Goal: Navigation & Orientation: Find specific page/section

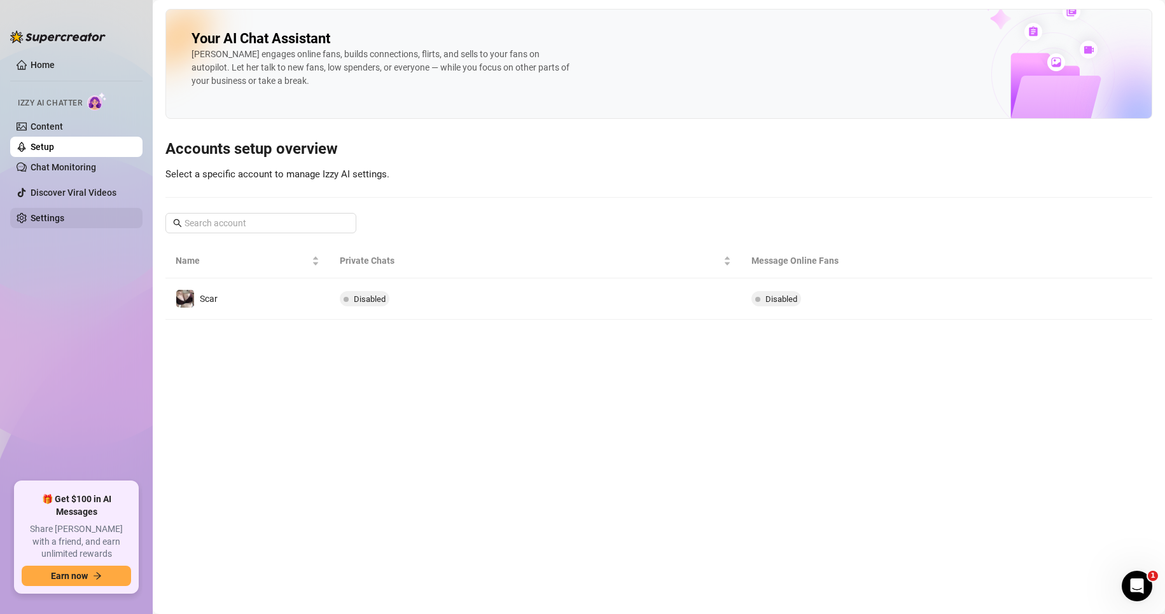
click at [51, 213] on link "Settings" at bounding box center [48, 218] width 34 height 10
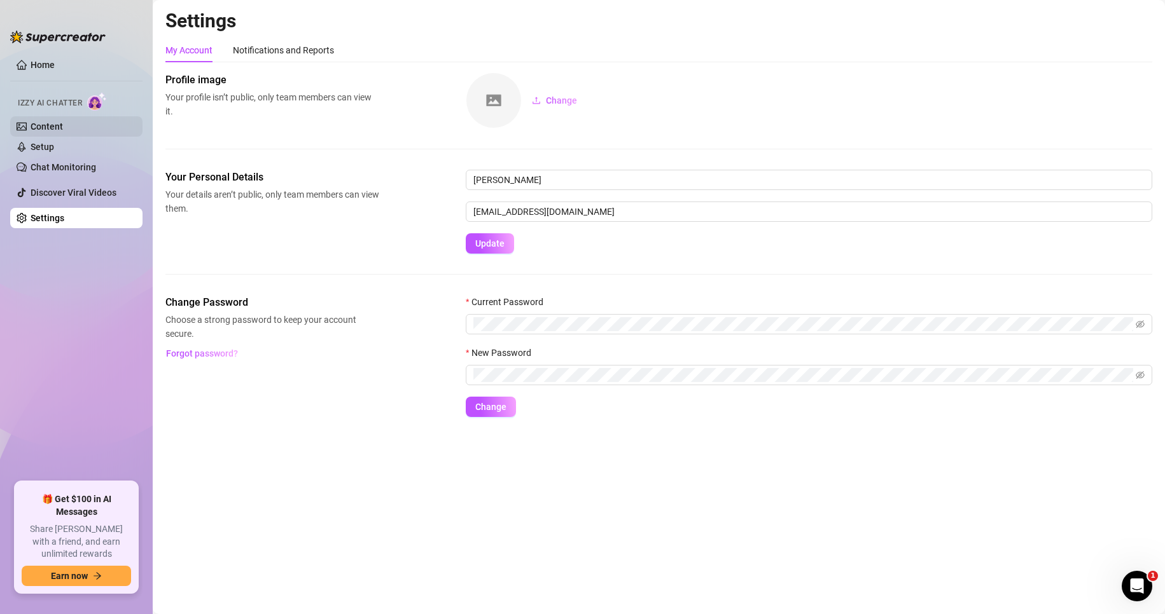
click at [46, 132] on link "Content" at bounding box center [47, 126] width 32 height 10
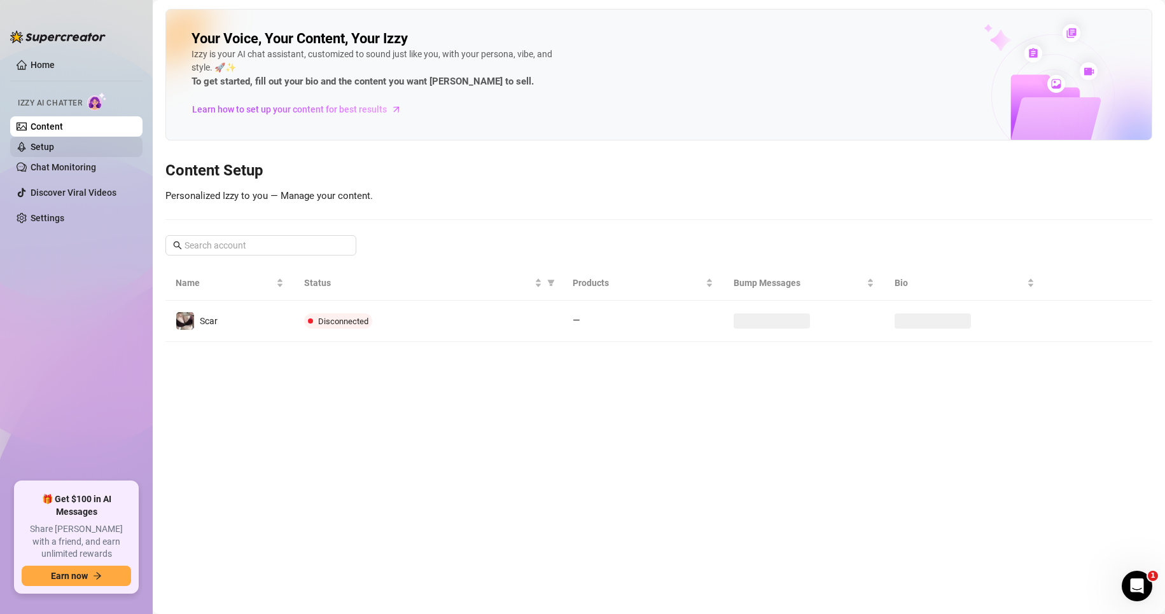
click at [45, 142] on link "Setup" at bounding box center [43, 147] width 24 height 10
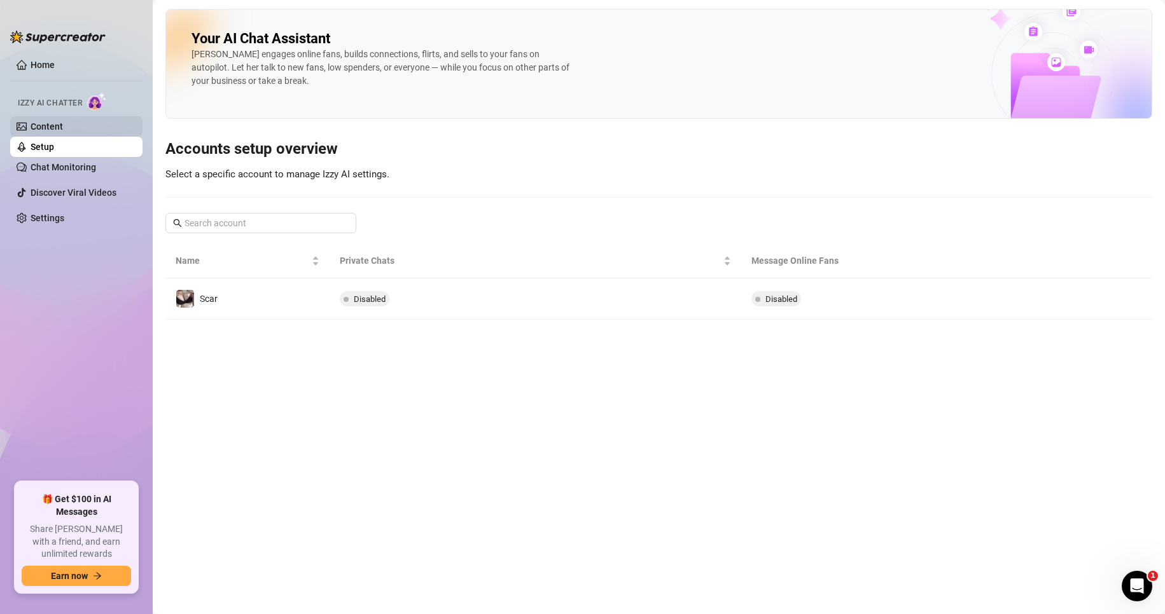
click at [45, 127] on link "Content" at bounding box center [47, 126] width 32 height 10
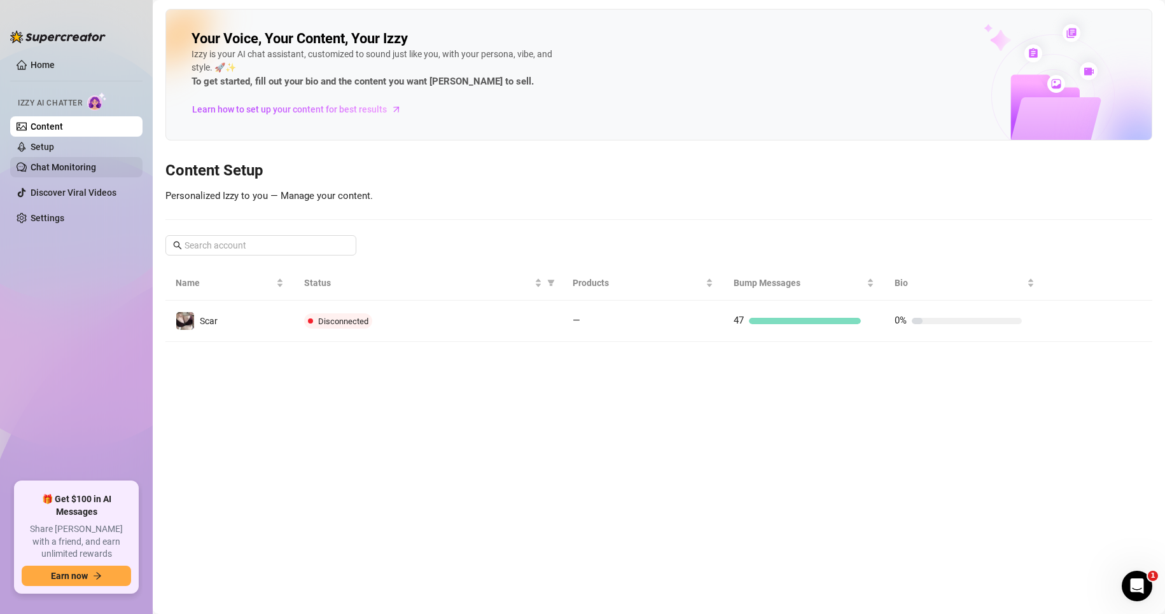
click at [56, 162] on link "Chat Monitoring" at bounding box center [64, 167] width 66 height 10
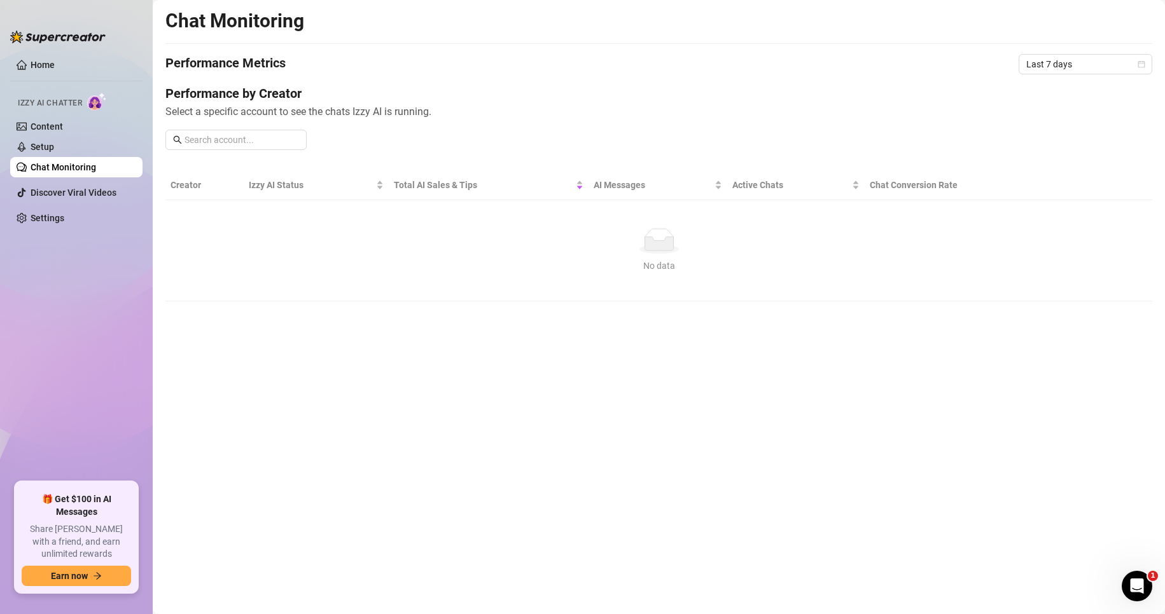
click at [176, 181] on th "Creator" at bounding box center [204, 185] width 78 height 30
click at [1089, 62] on span "Last 7 days" at bounding box center [1085, 64] width 118 height 19
click at [936, 73] on div "Performance Metrics Last 7 days" at bounding box center [658, 64] width 986 height 20
click at [54, 142] on link "Setup" at bounding box center [43, 147] width 24 height 10
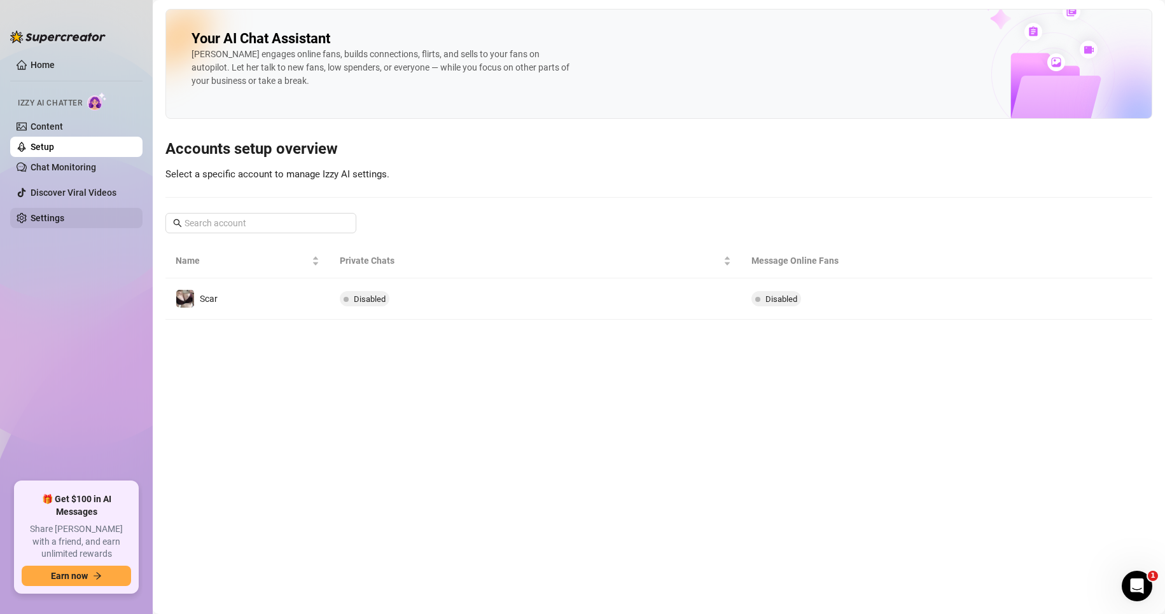
click at [64, 215] on link "Settings" at bounding box center [48, 218] width 34 height 10
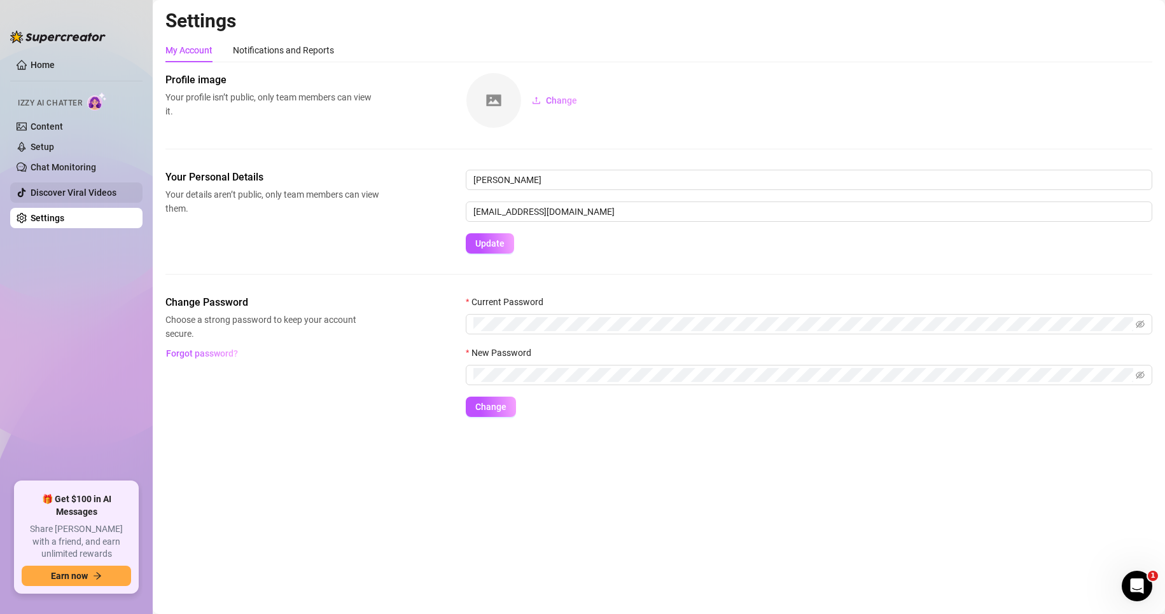
click at [71, 198] on link "Discover Viral Videos" at bounding box center [74, 193] width 86 height 10
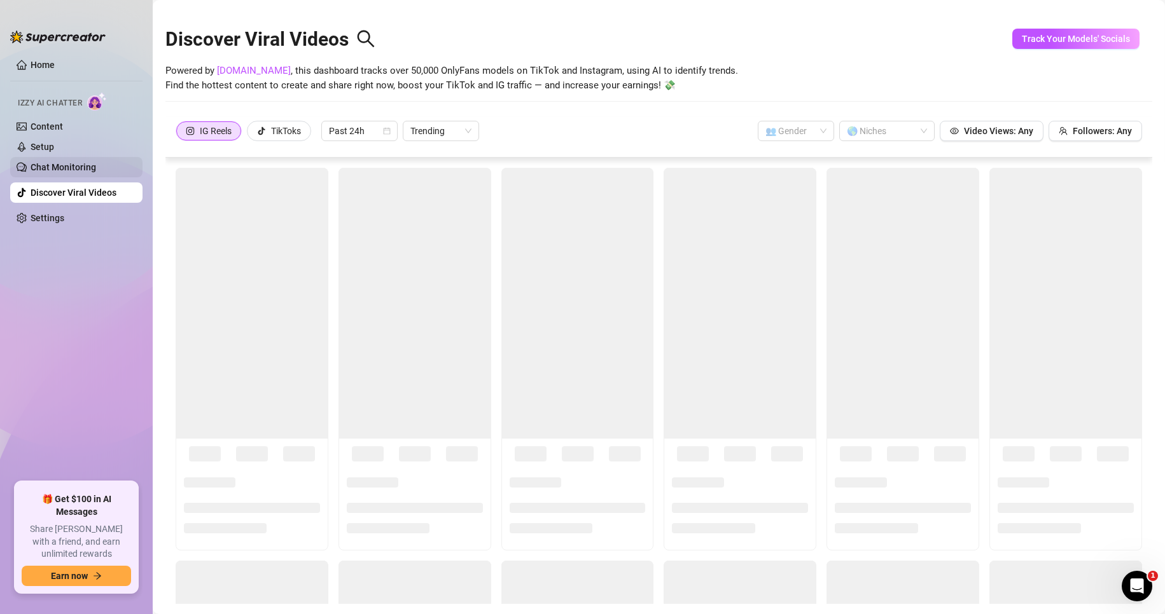
click at [74, 165] on link "Chat Monitoring" at bounding box center [64, 167] width 66 height 10
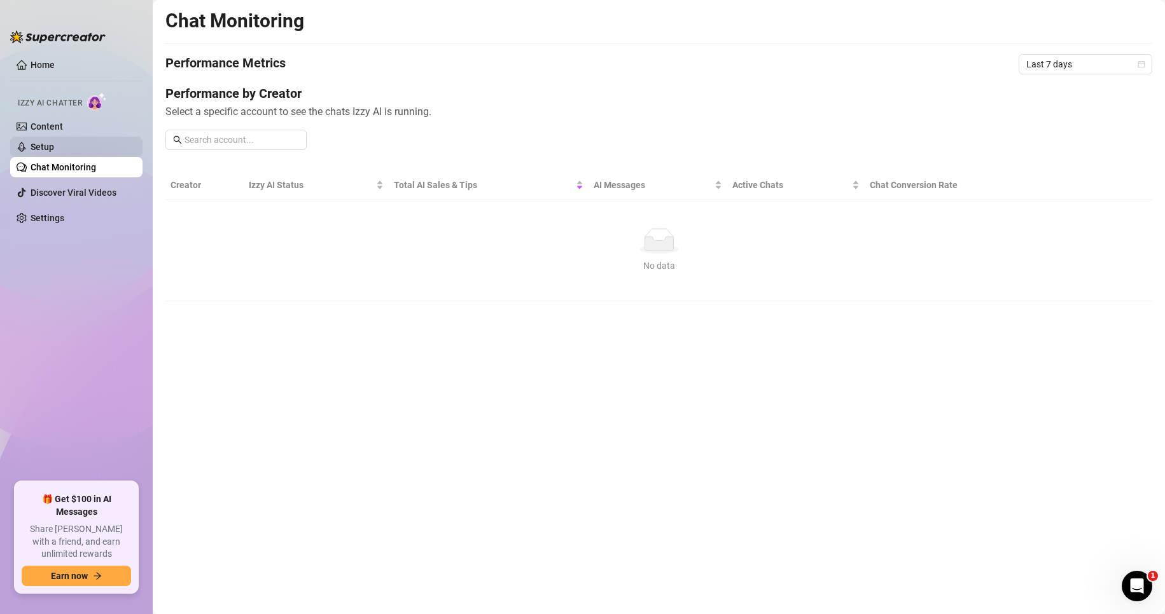
click at [54, 151] on link "Setup" at bounding box center [43, 147] width 24 height 10
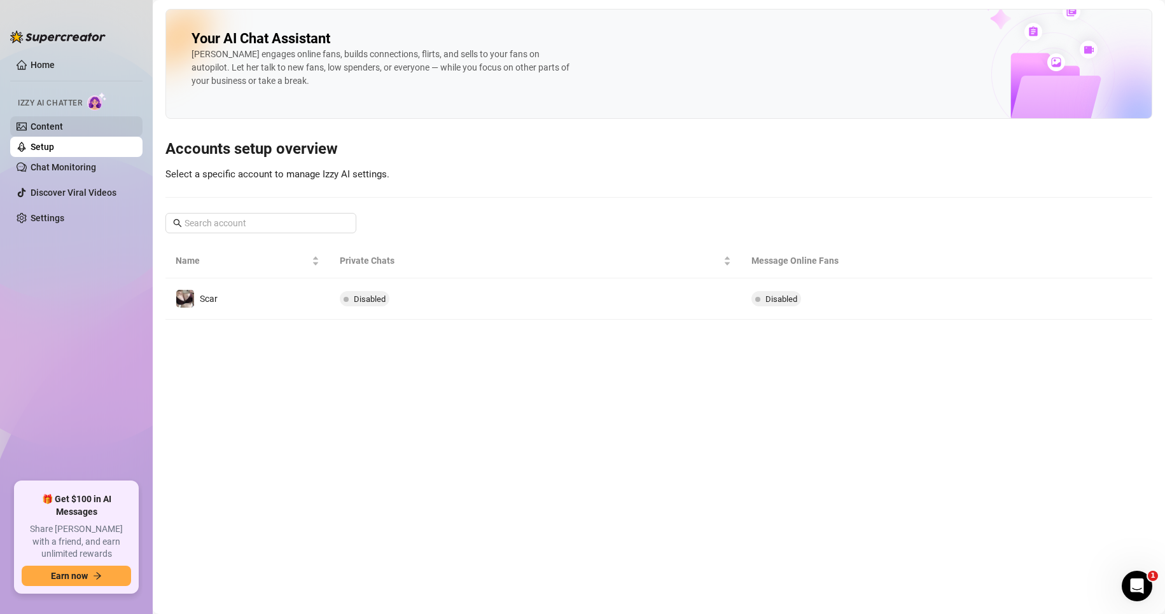
click at [63, 132] on link "Content" at bounding box center [47, 126] width 32 height 10
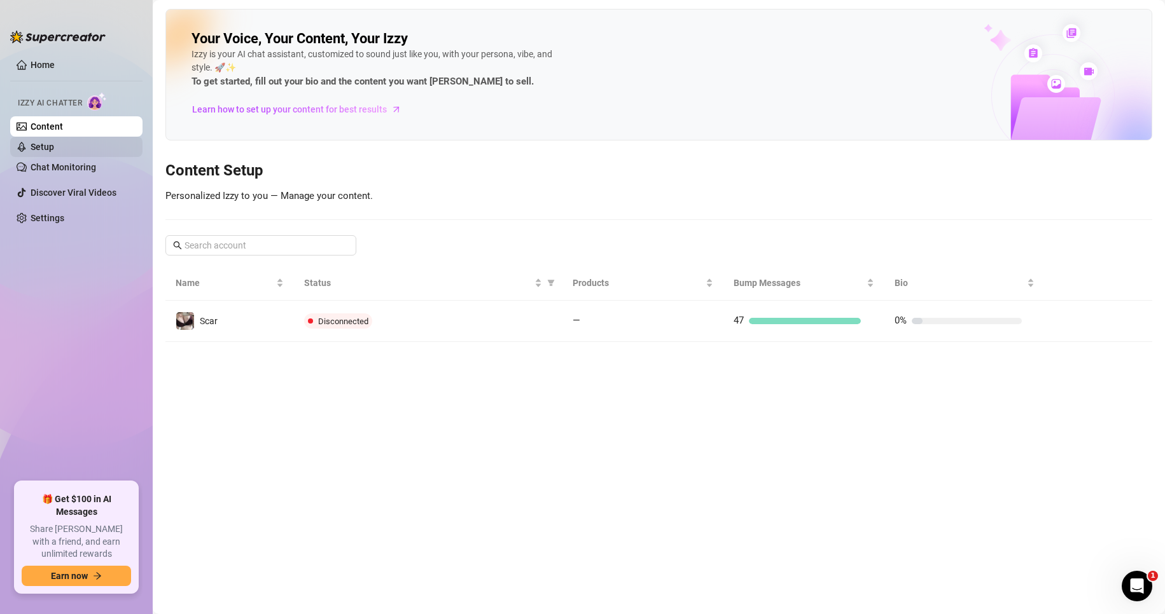
click at [54, 151] on link "Setup" at bounding box center [43, 147] width 24 height 10
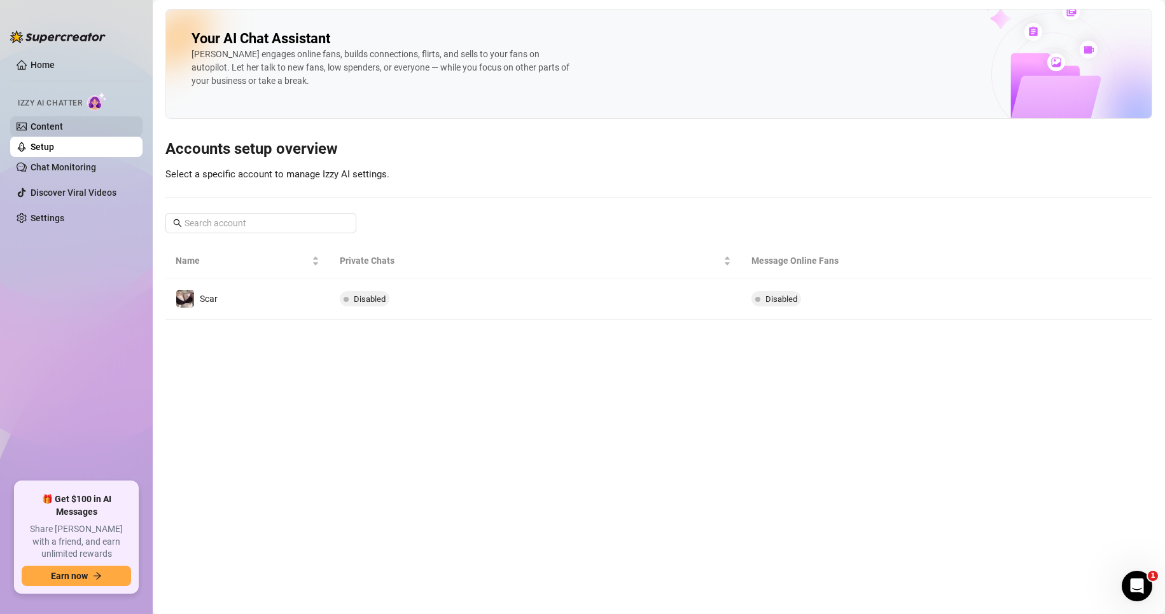
click at [63, 132] on link "Content" at bounding box center [47, 126] width 32 height 10
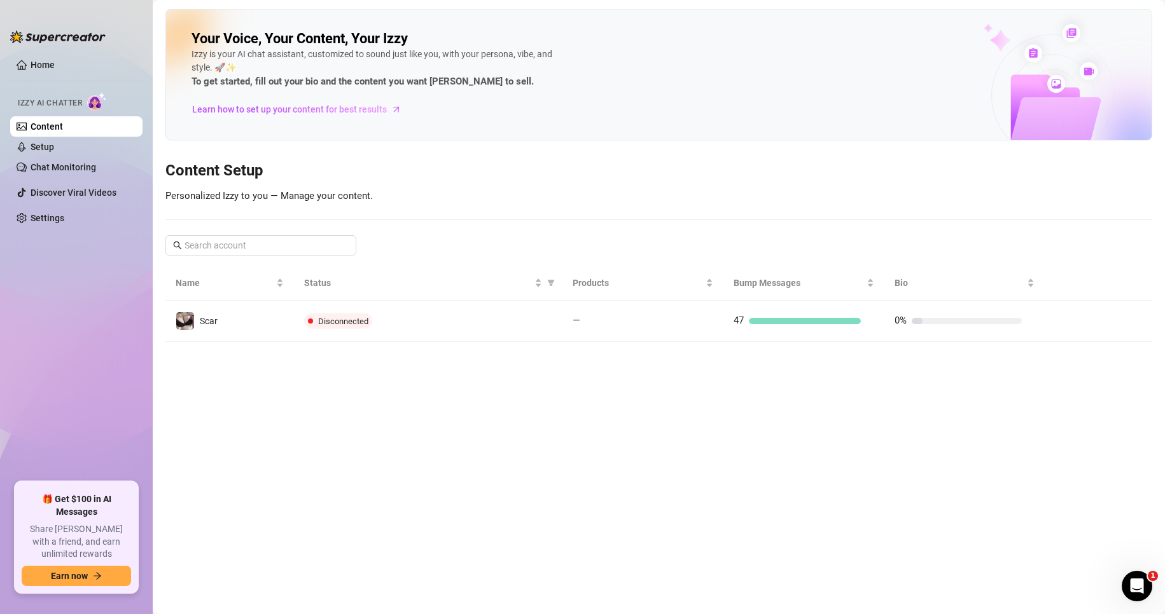
click at [85, 100] on div "Izzy AI Chatter" at bounding box center [75, 101] width 114 height 18
click at [48, 70] on link "Home" at bounding box center [43, 65] width 24 height 10
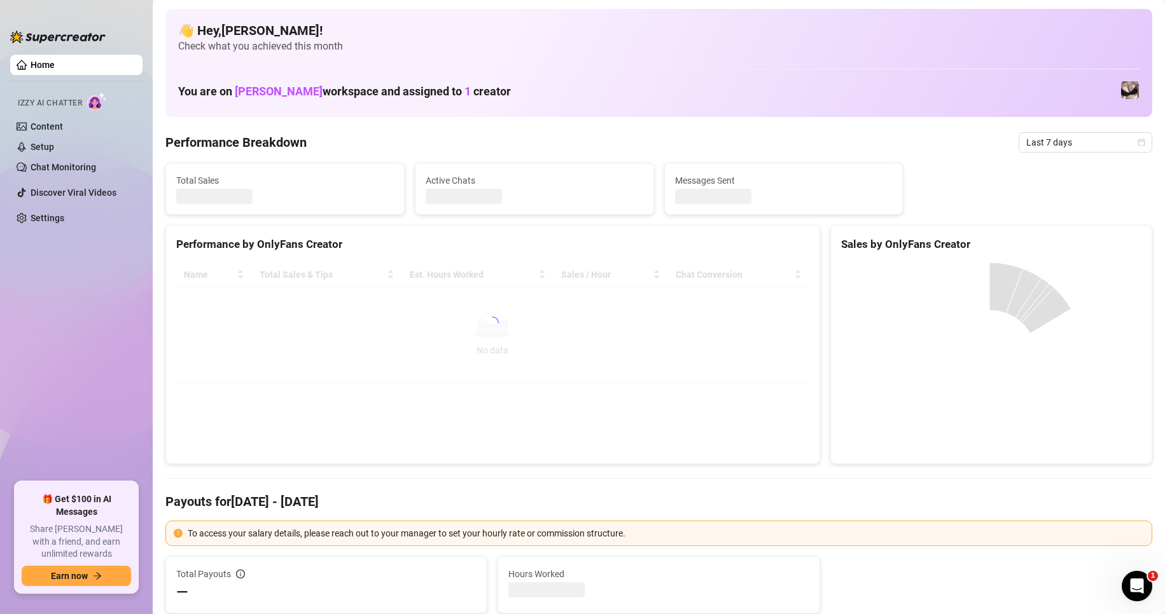
click at [46, 62] on link "Home" at bounding box center [43, 65] width 24 height 10
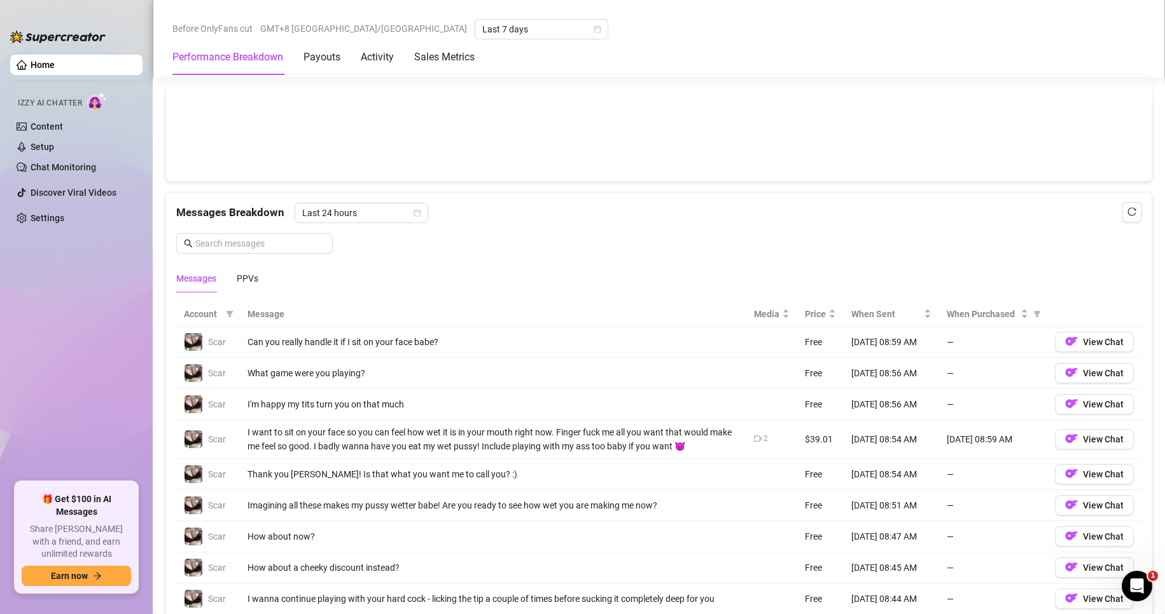
scroll to position [1018, 0]
click at [249, 280] on div "PPVs" at bounding box center [248, 278] width 22 height 14
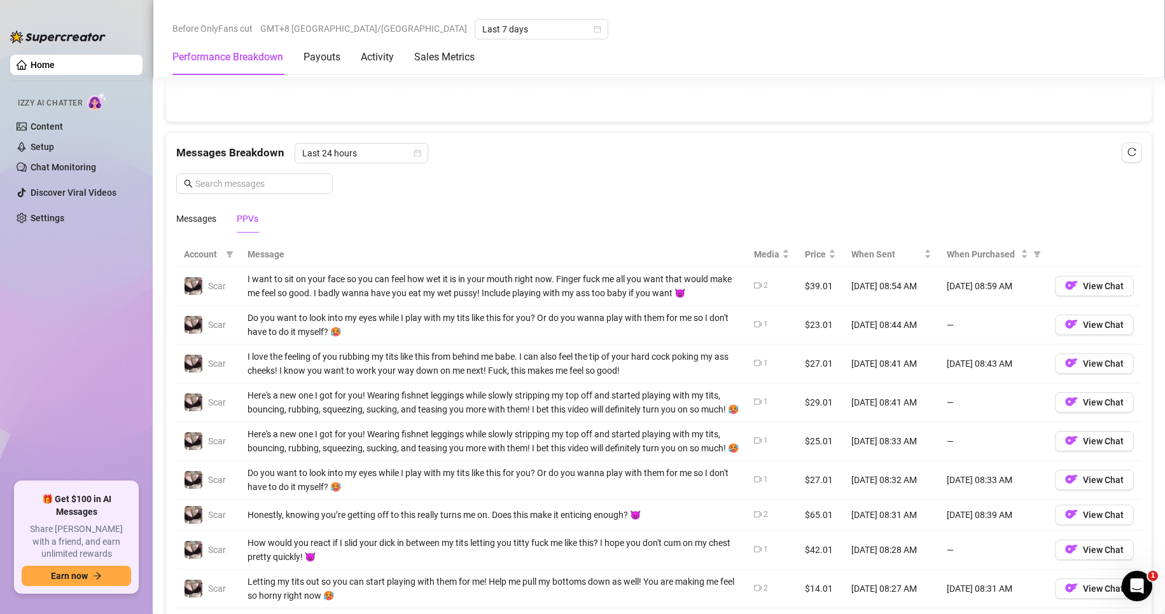
scroll to position [1081, 0]
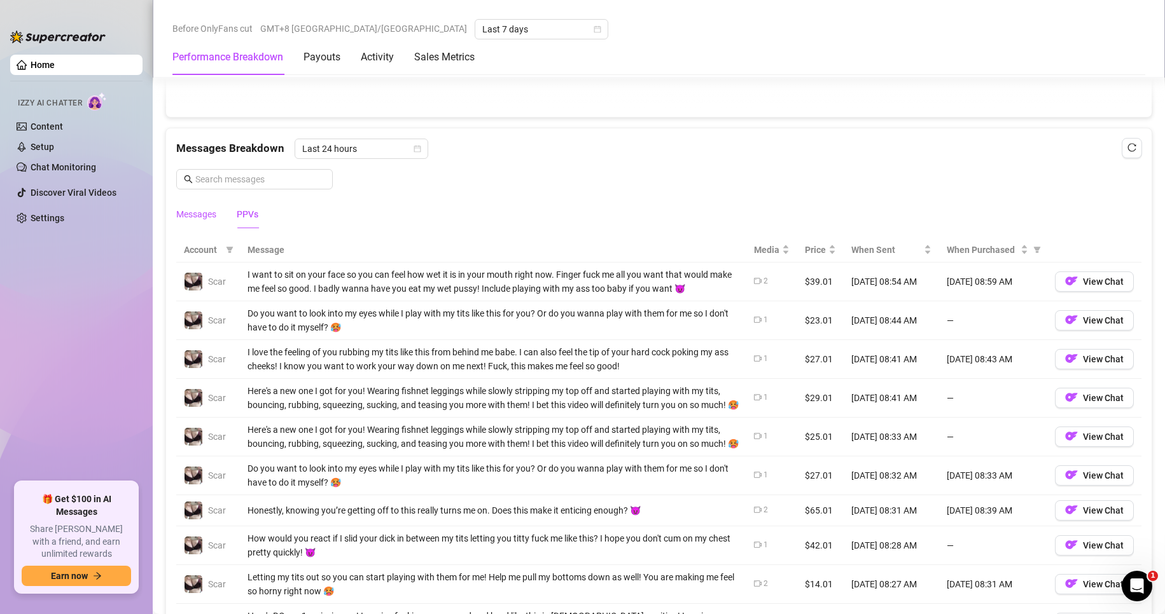
click at [212, 216] on div "Messages" at bounding box center [196, 214] width 40 height 14
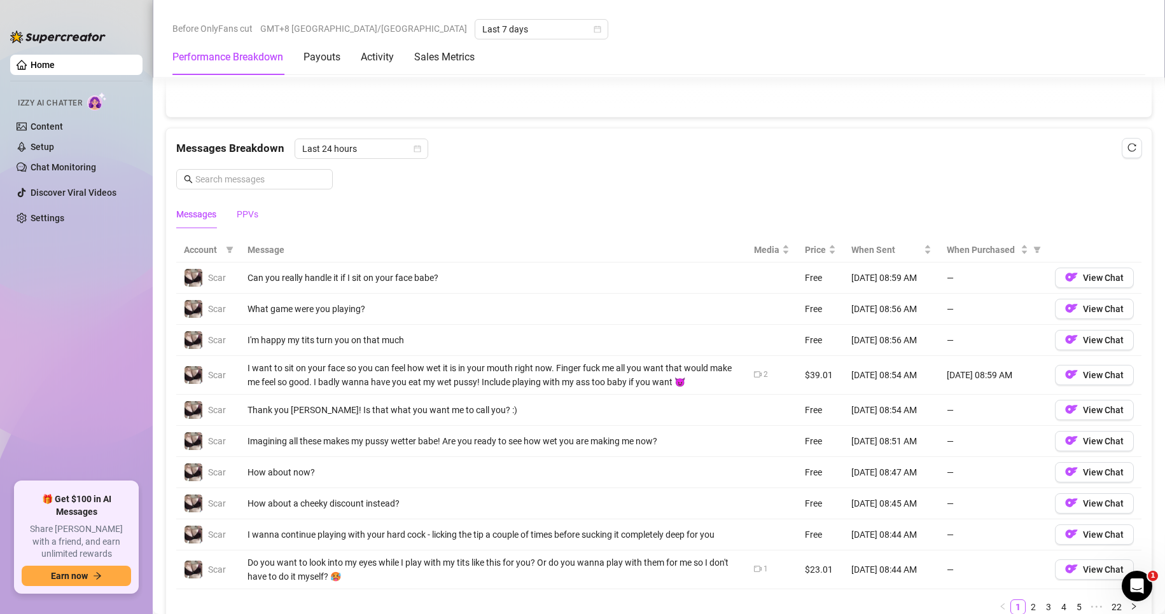
click at [247, 221] on div "PPVs" at bounding box center [248, 214] width 22 height 14
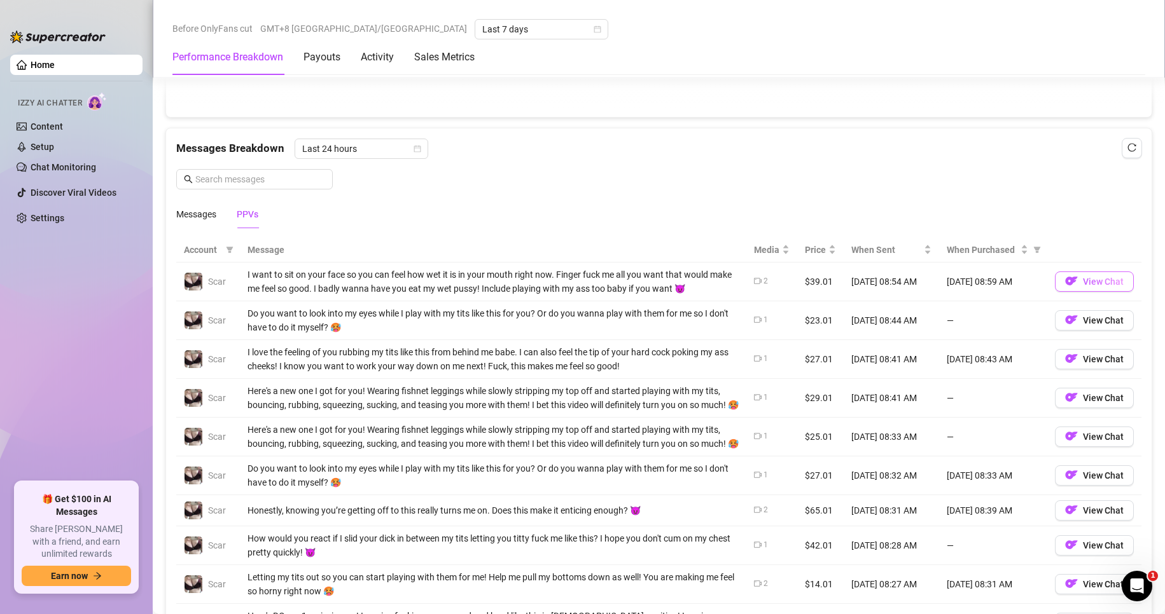
click at [1082, 283] on span "View Chat" at bounding box center [1102, 282] width 41 height 10
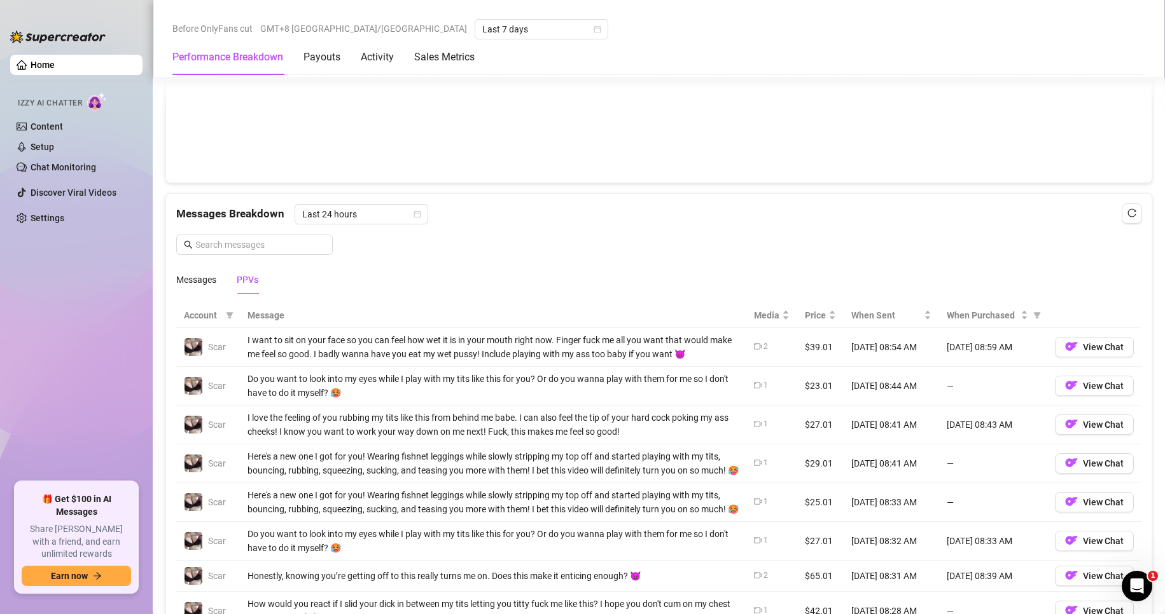
scroll to position [1055, 0]
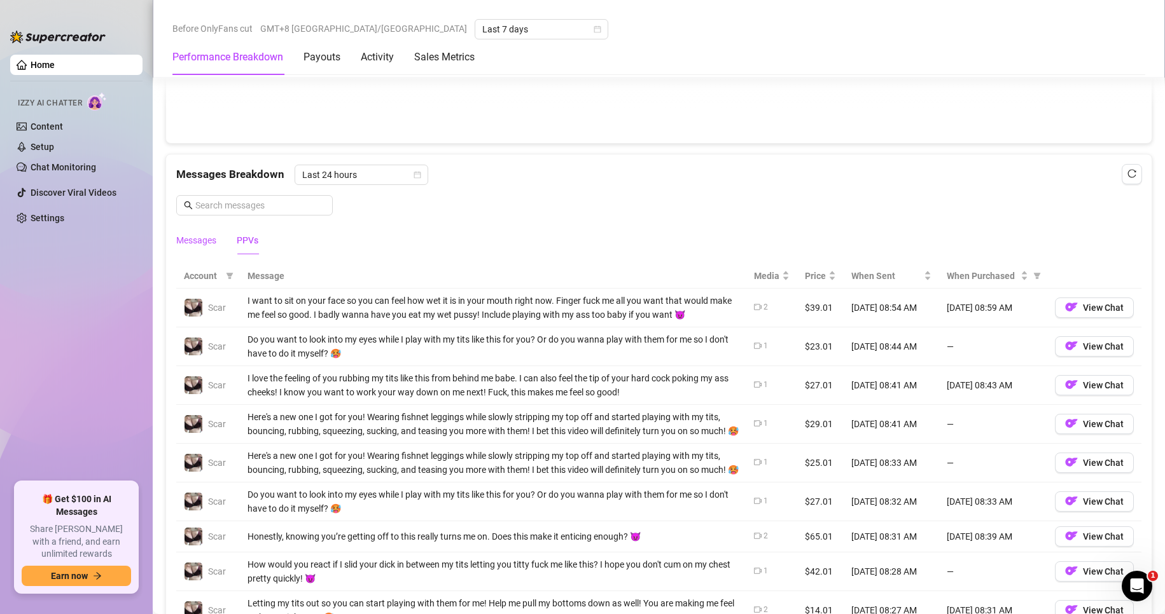
click at [203, 244] on div "Messages" at bounding box center [196, 240] width 40 height 14
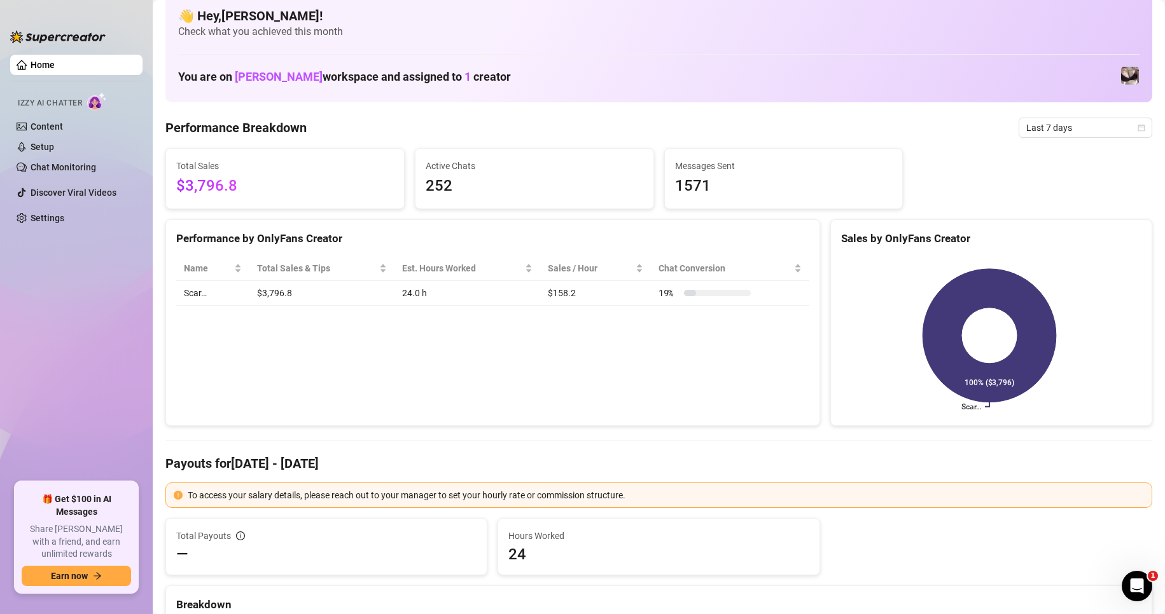
scroll to position [0, 0]
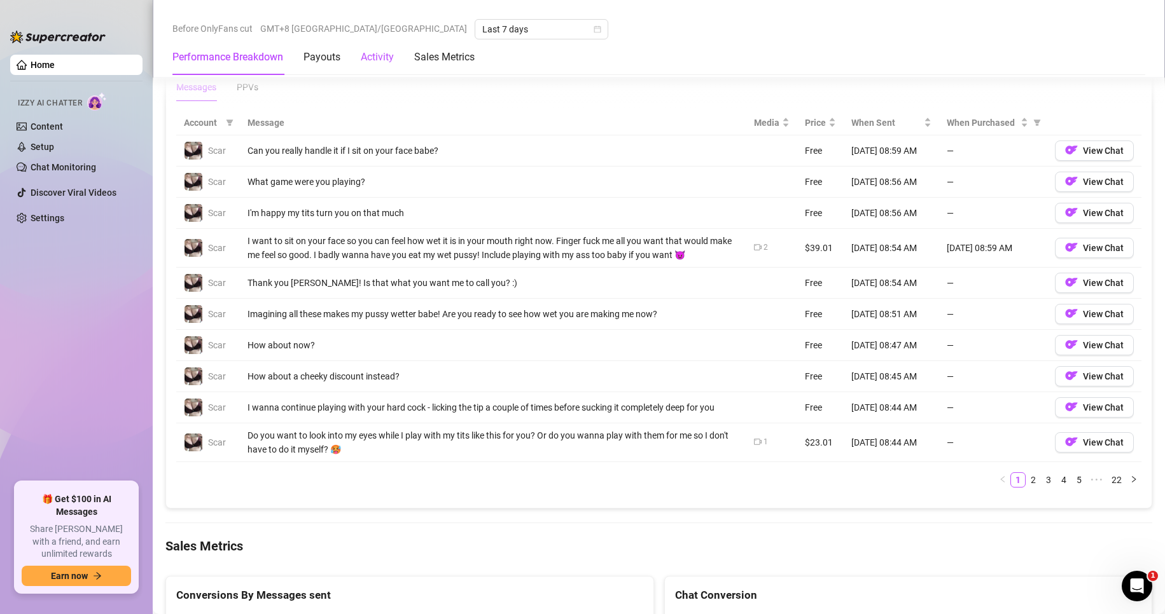
click at [384, 62] on div "Activity" at bounding box center [377, 57] width 33 height 15
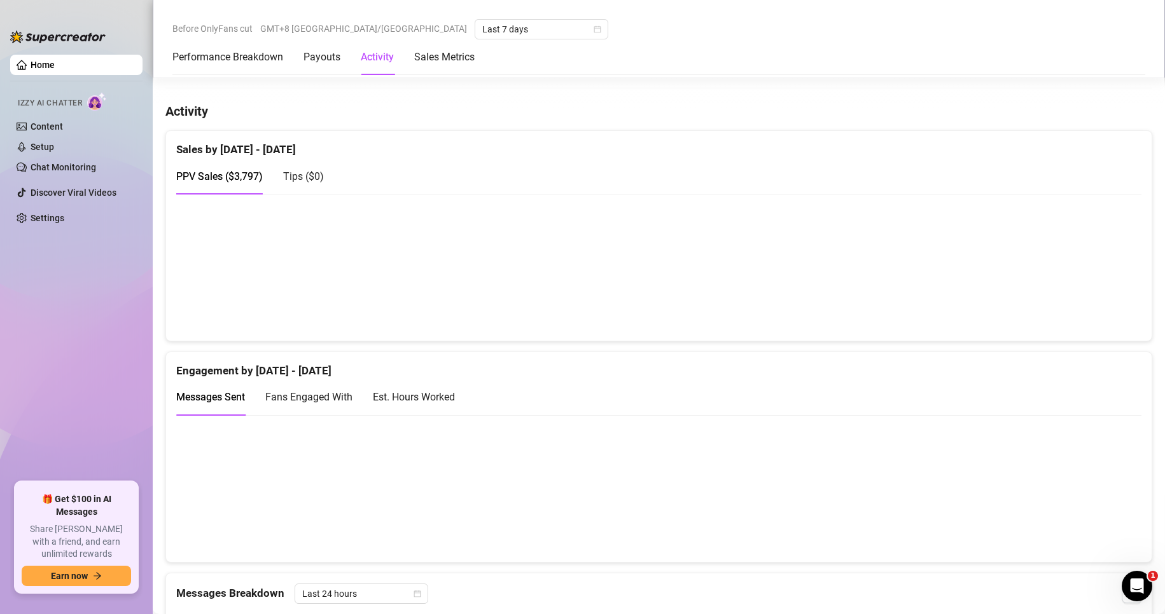
scroll to position [591, 0]
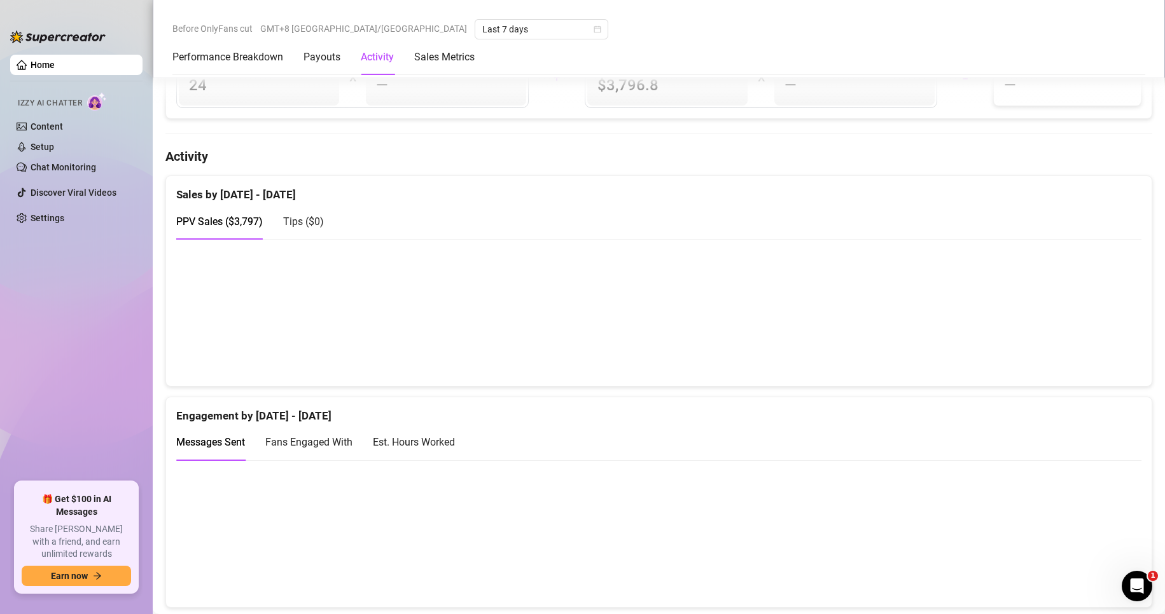
click at [307, 441] on span "Fans Engaged With" at bounding box center [308, 442] width 87 height 12
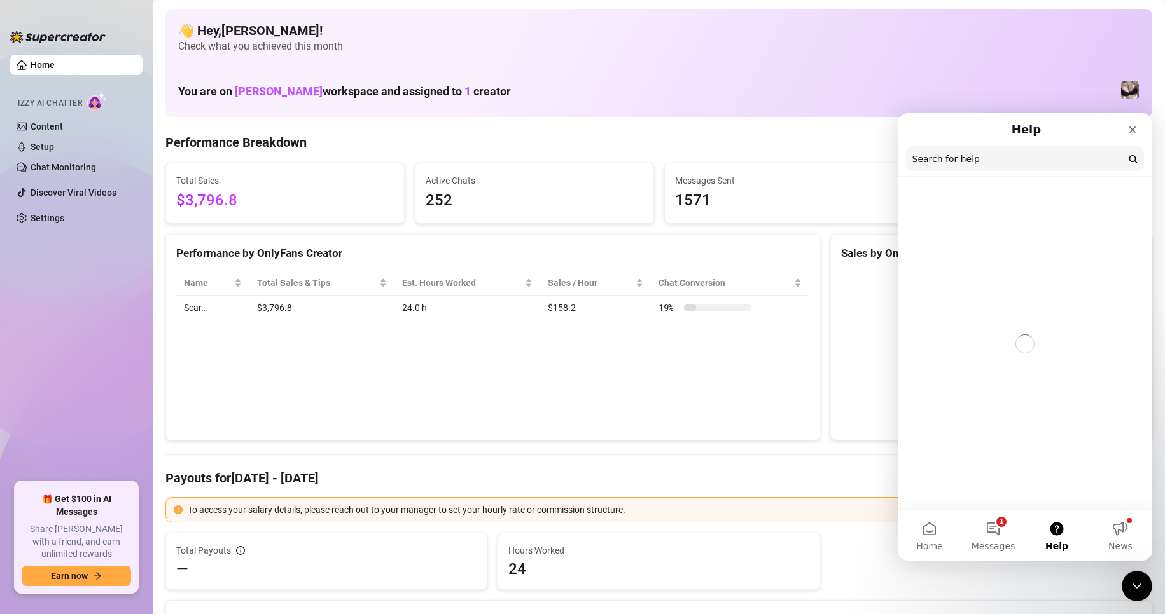
scroll to position [0, 0]
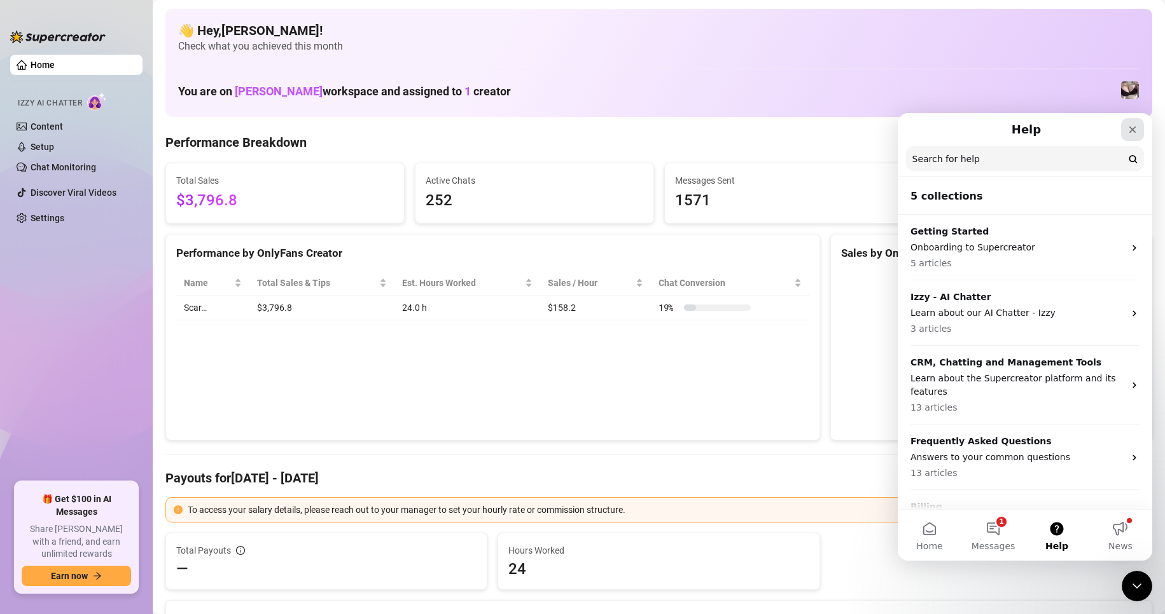
click at [1132, 132] on icon "Close" at bounding box center [1132, 130] width 10 height 10
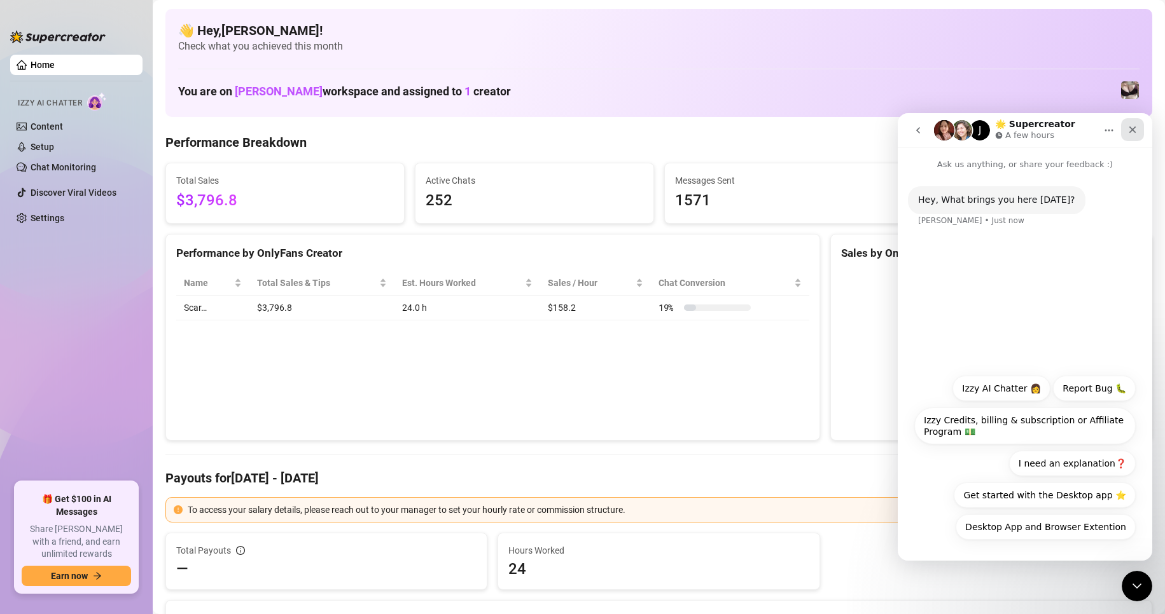
click at [1135, 127] on icon "Close" at bounding box center [1132, 130] width 7 height 7
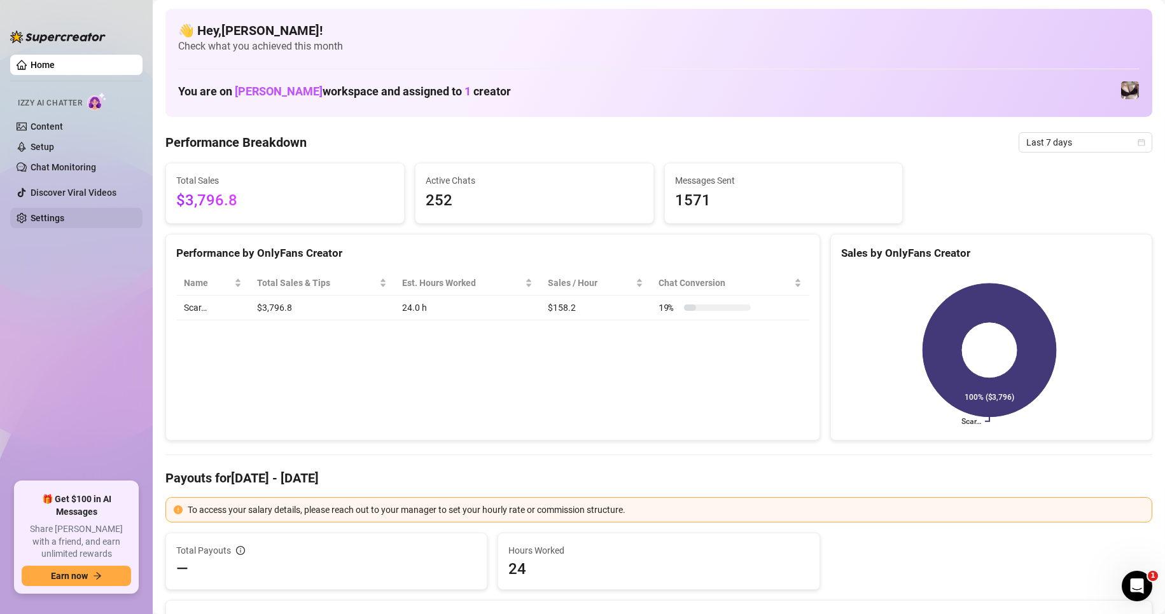
click at [55, 218] on link "Settings" at bounding box center [48, 218] width 34 height 10
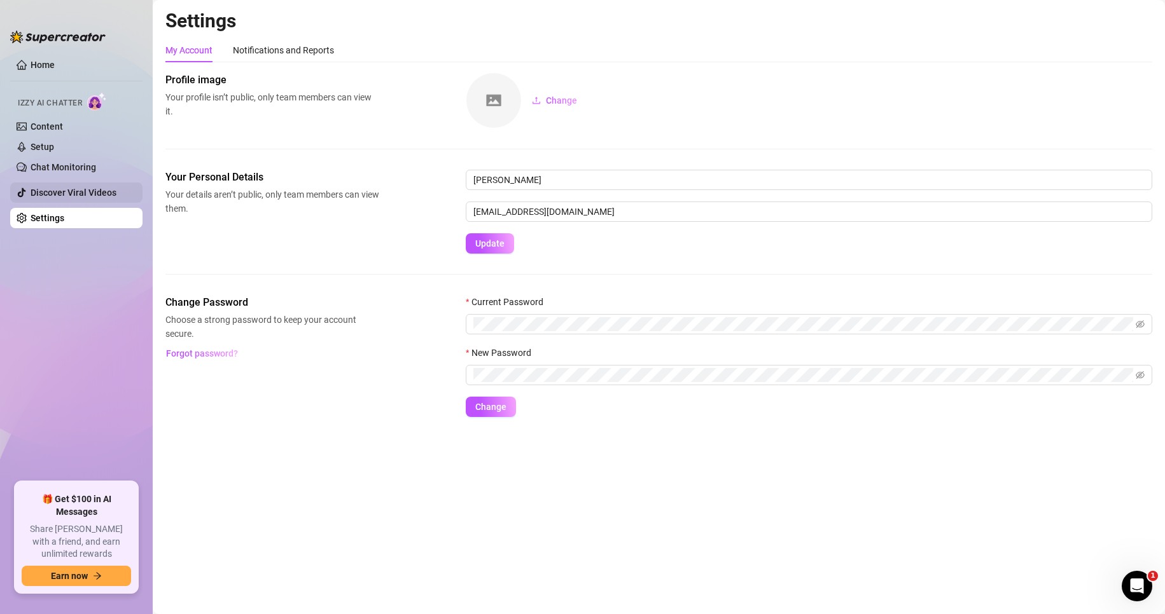
click at [61, 193] on link "Discover Viral Videos" at bounding box center [74, 193] width 86 height 10
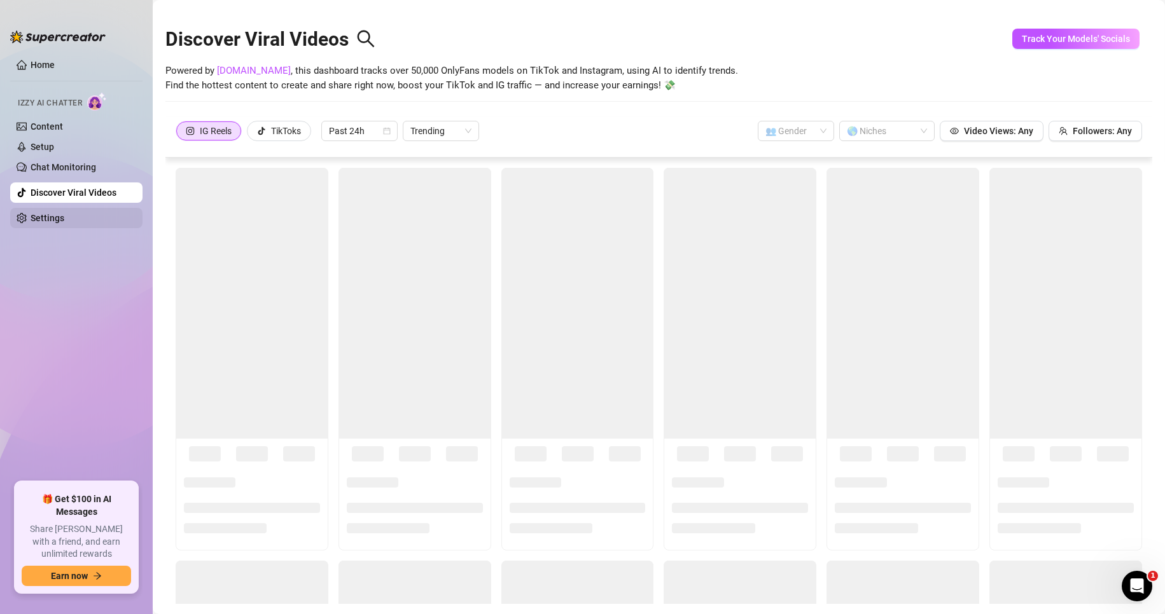
click at [52, 213] on link "Settings" at bounding box center [48, 218] width 34 height 10
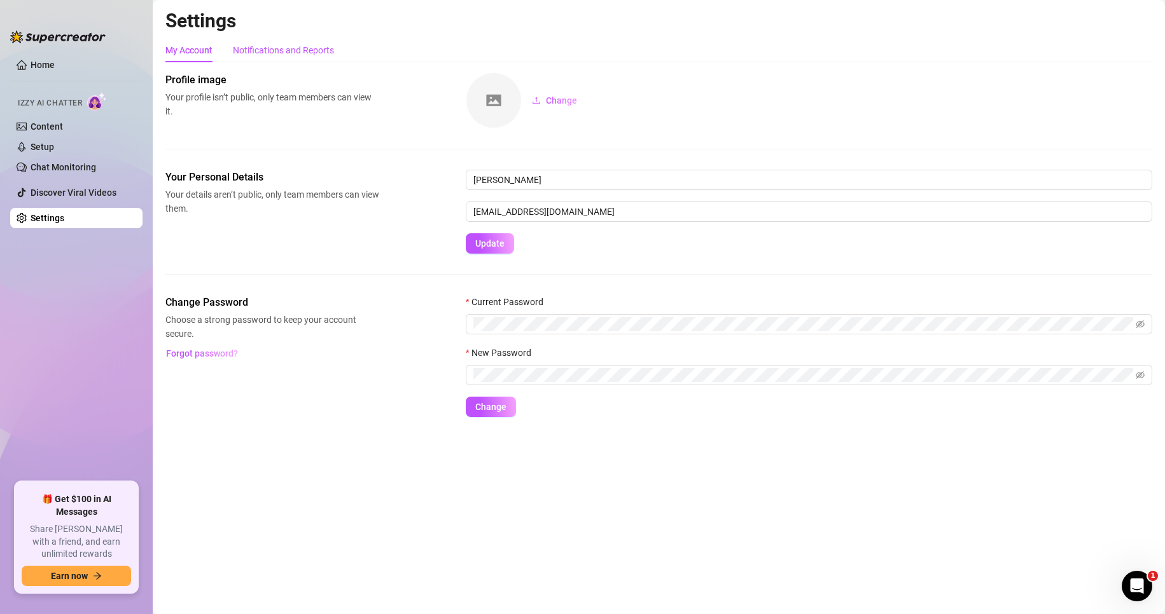
click at [292, 47] on div "Notifications and Reports" at bounding box center [283, 50] width 101 height 14
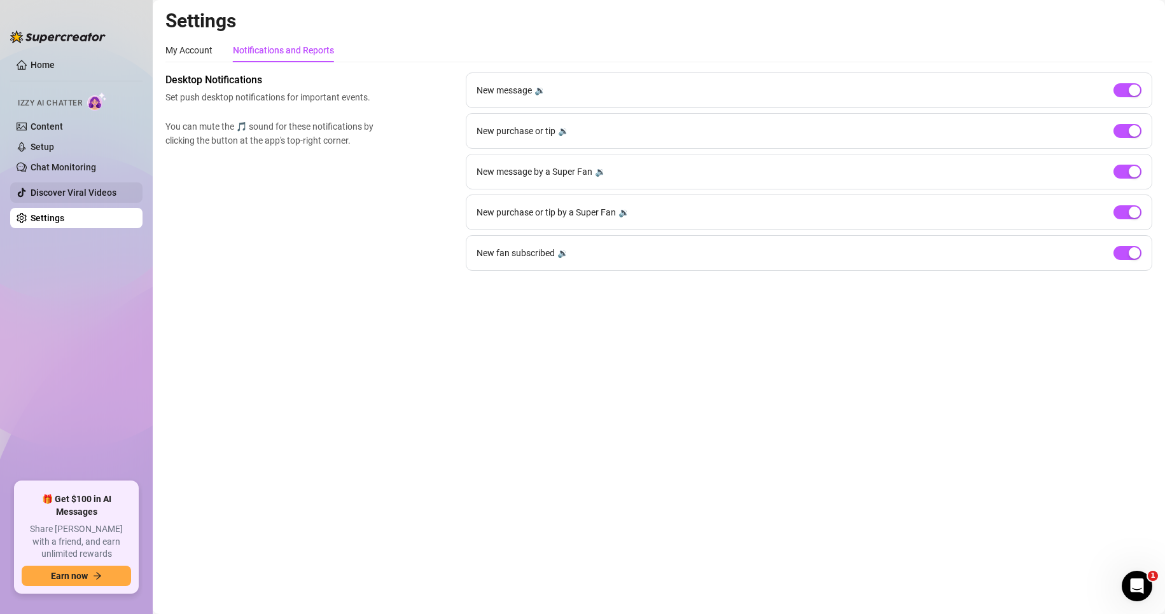
click at [98, 195] on link "Discover Viral Videos" at bounding box center [74, 193] width 86 height 10
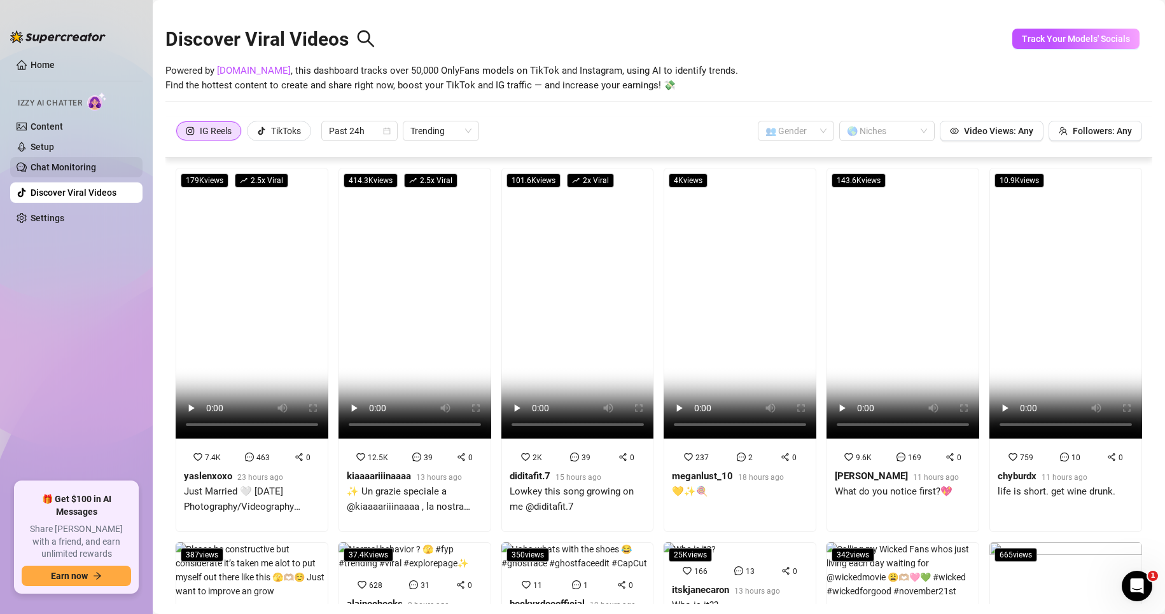
click at [96, 169] on link "Chat Monitoring" at bounding box center [64, 167] width 66 height 10
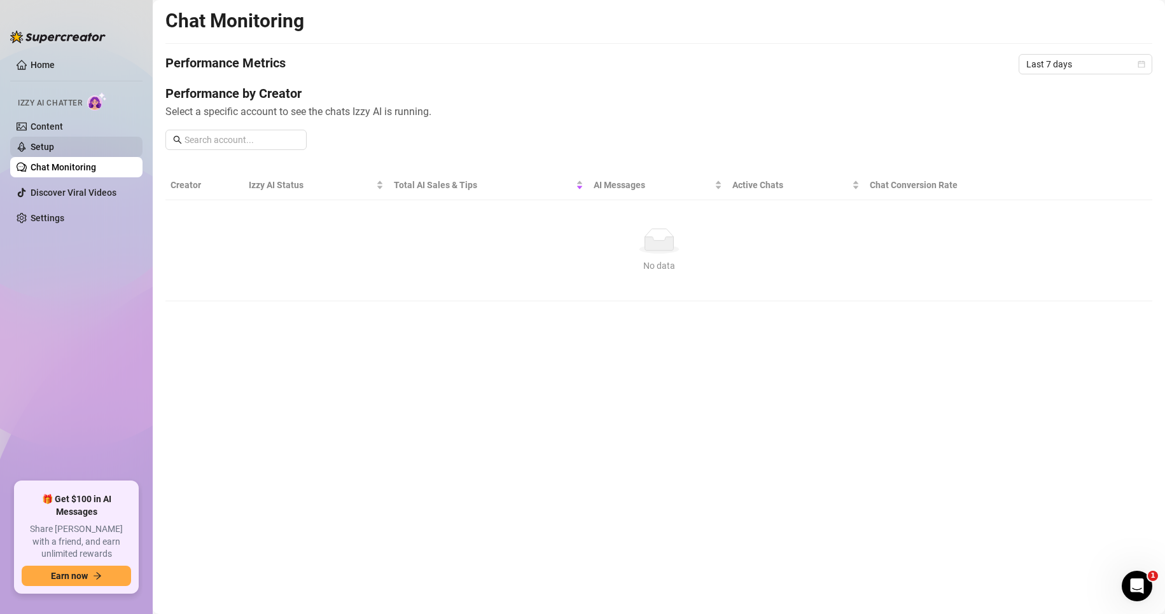
click at [54, 146] on link "Setup" at bounding box center [43, 147] width 24 height 10
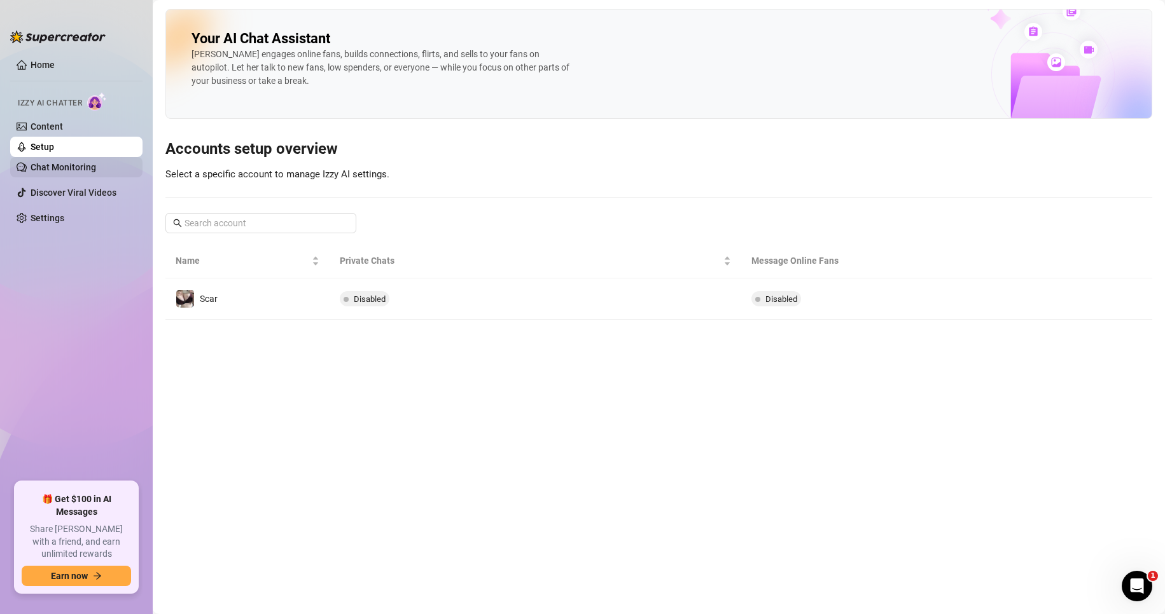
click at [70, 163] on link "Chat Monitoring" at bounding box center [64, 167] width 66 height 10
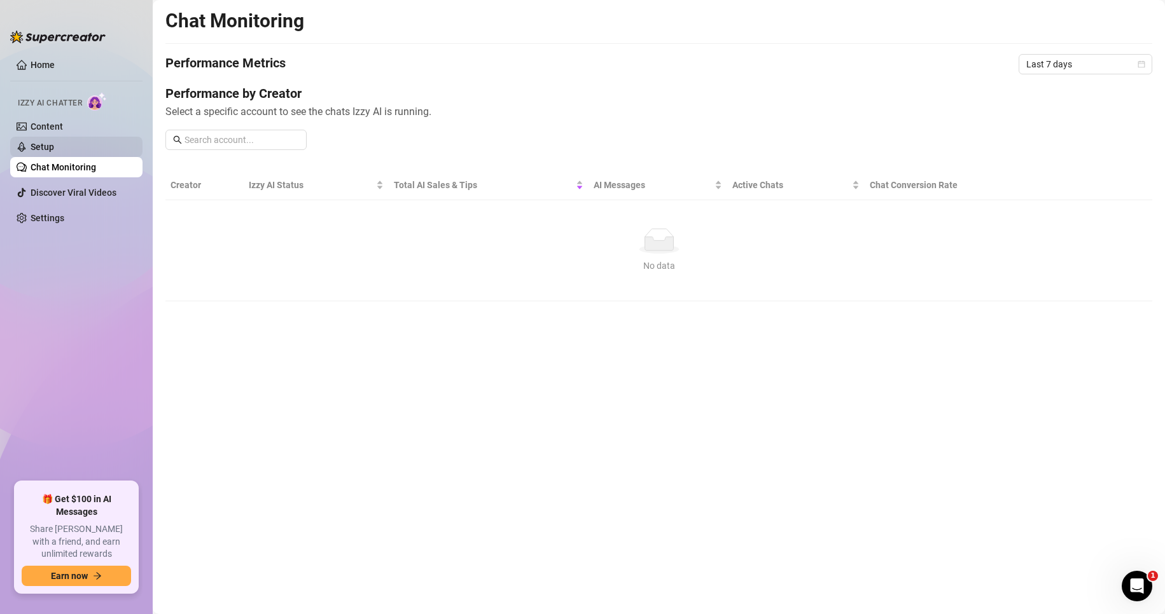
click at [54, 142] on link "Setup" at bounding box center [43, 147] width 24 height 10
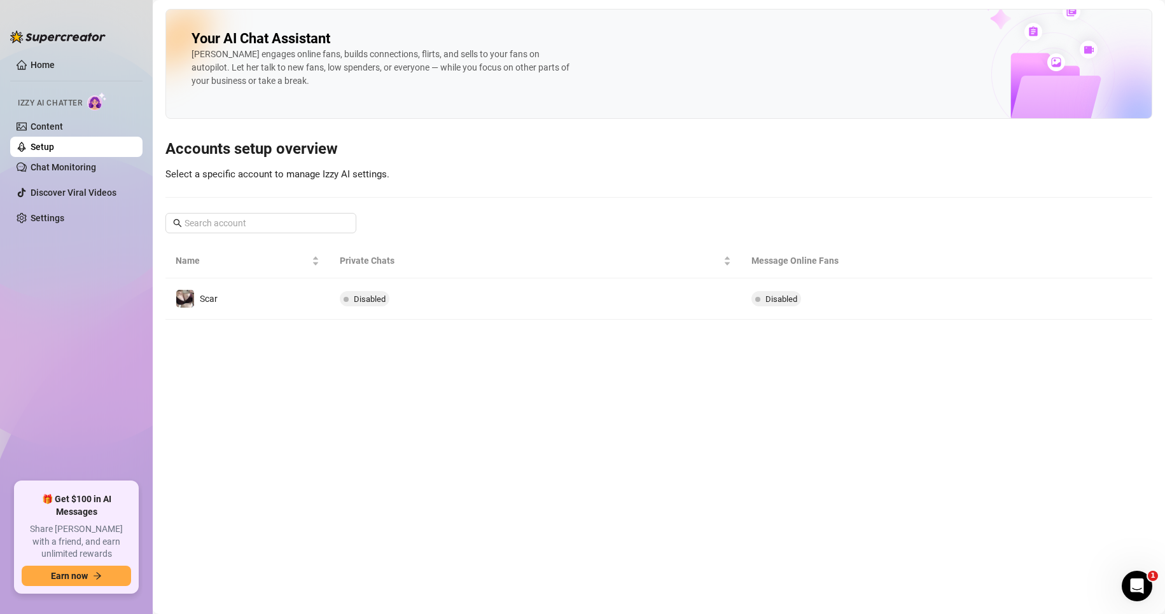
click at [59, 116] on div "Izzy AI Chatter" at bounding box center [75, 101] width 135 height 29
click at [55, 122] on link "Content" at bounding box center [47, 126] width 32 height 10
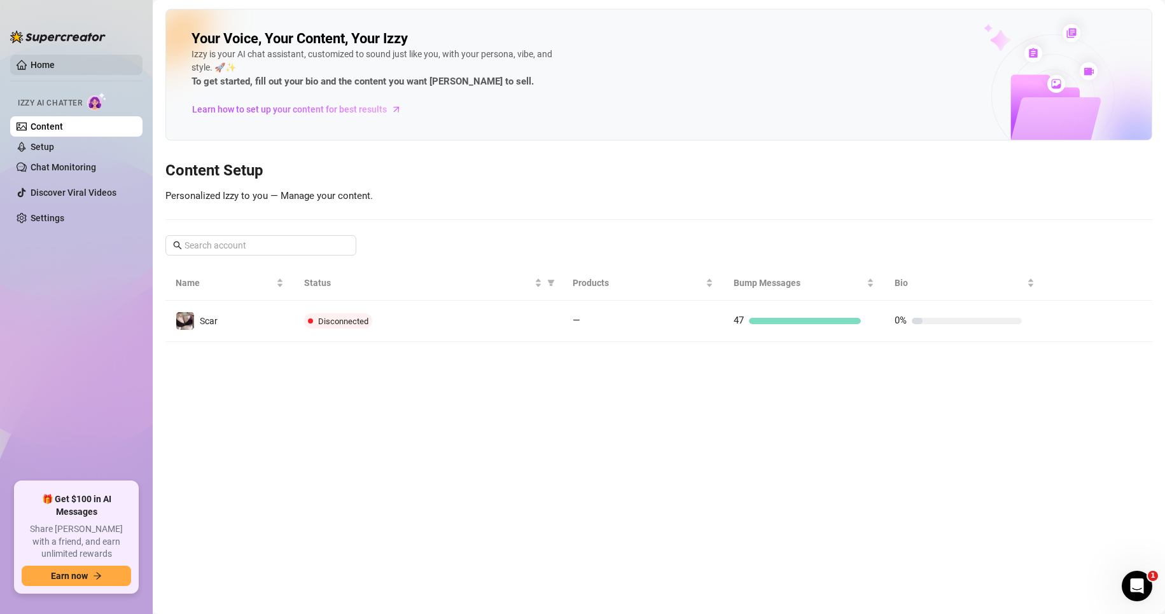
click at [45, 70] on link "Home" at bounding box center [43, 65] width 24 height 10
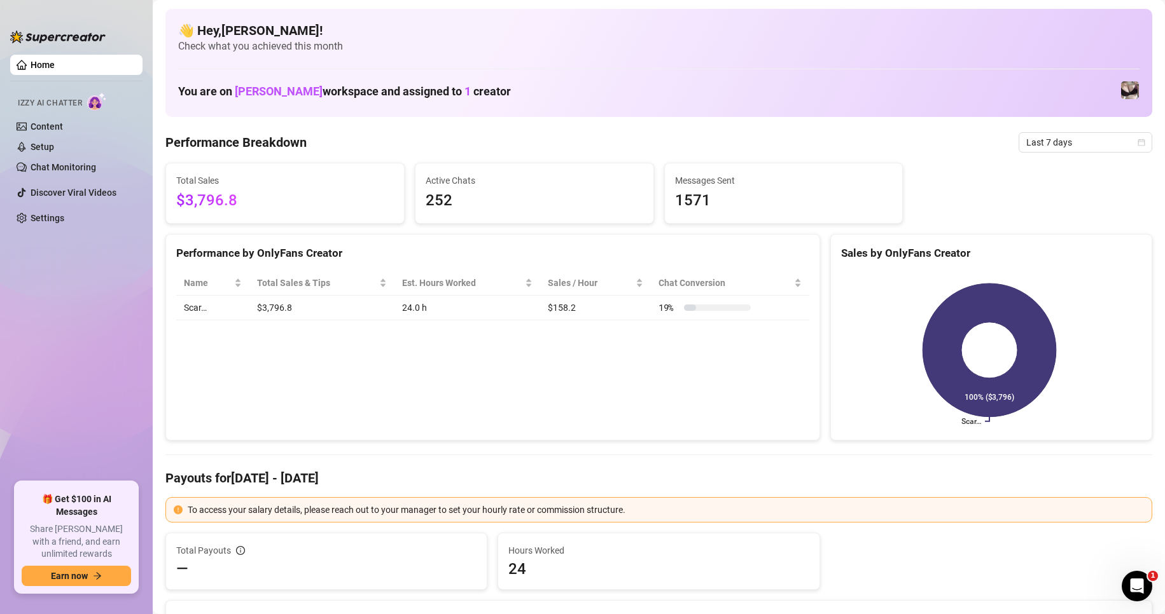
click at [47, 66] on link "Home" at bounding box center [43, 65] width 24 height 10
